Goal: Task Accomplishment & Management: Use online tool/utility

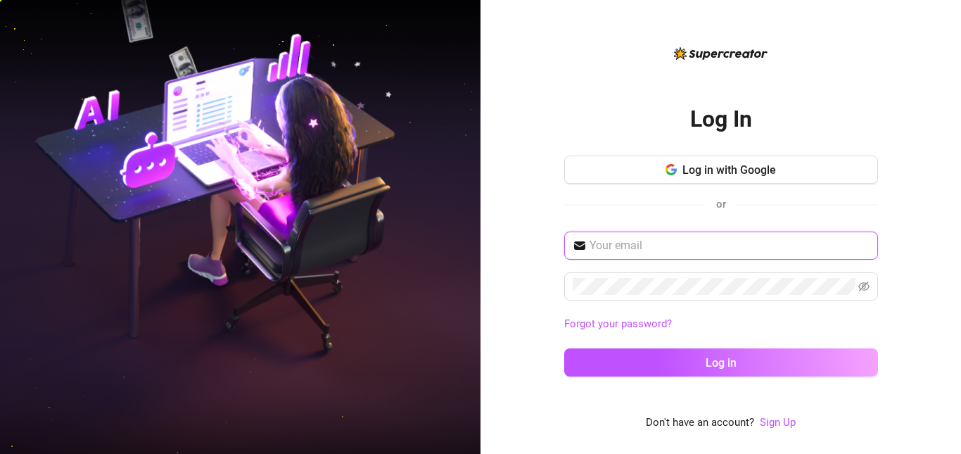
click at [677, 244] on input "text" at bounding box center [729, 245] width 280 height 17
type input "[EMAIL_ADDRESS][DOMAIN_NAME]"
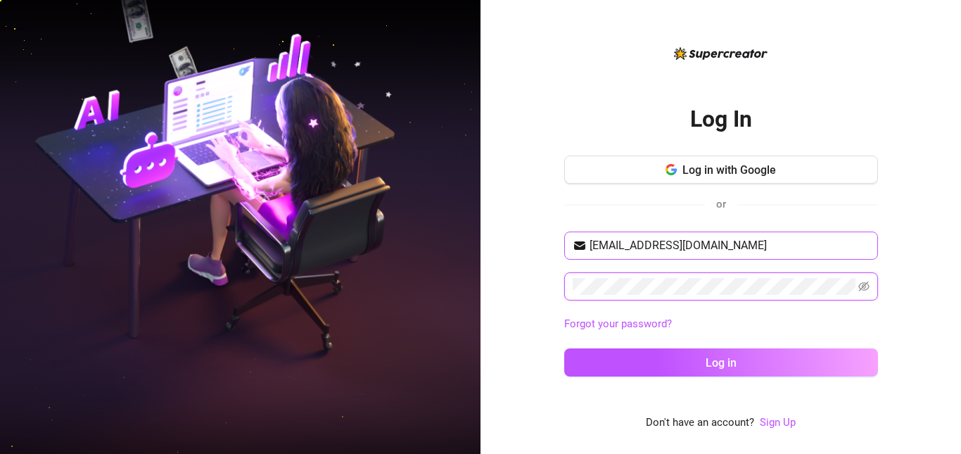
click at [564, 348] on button "Log in" at bounding box center [721, 362] width 314 height 28
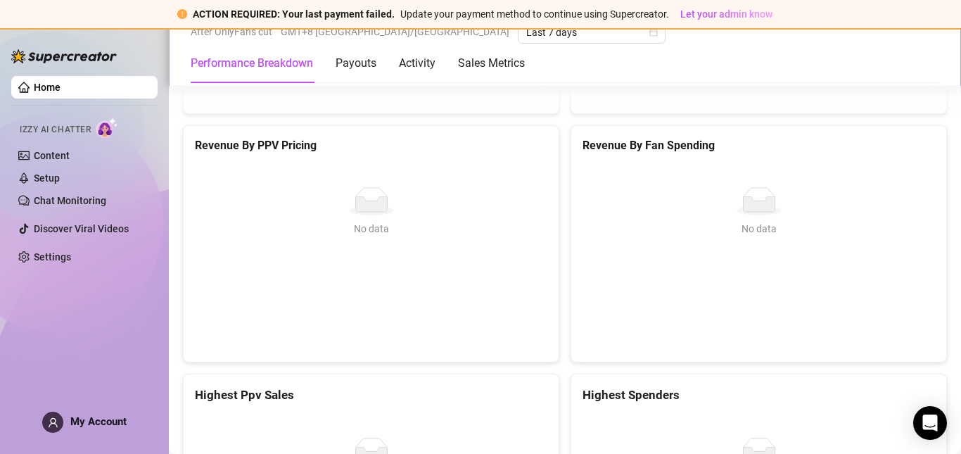
scroll to position [2030, 0]
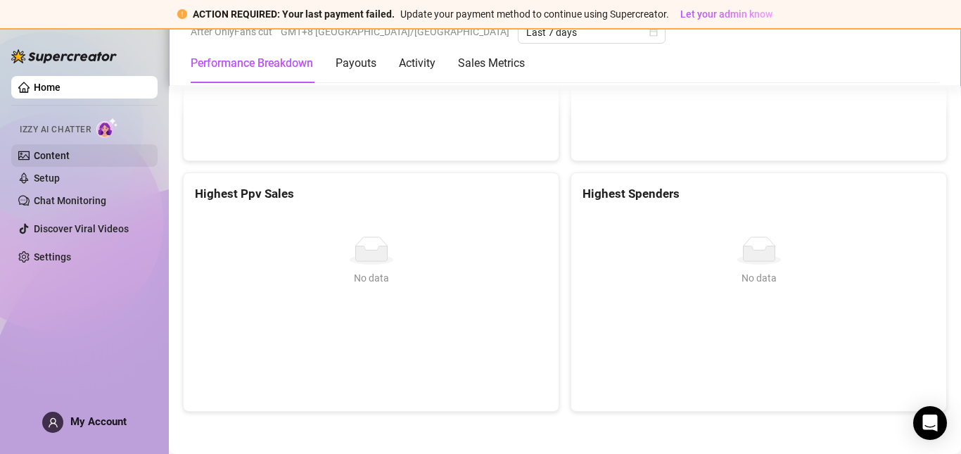
click at [60, 153] on link "Content" at bounding box center [52, 155] width 36 height 11
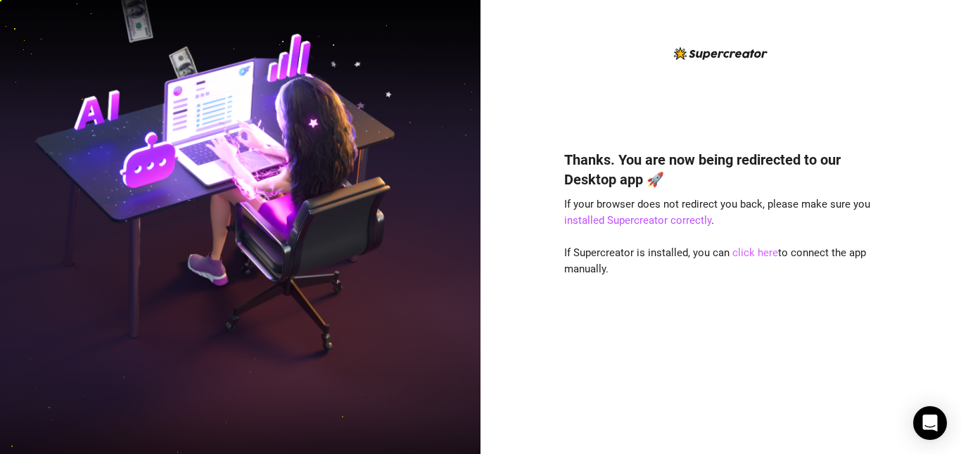
click at [764, 250] on link "click here" at bounding box center [755, 252] width 46 height 13
